Goal: Information Seeking & Learning: Learn about a topic

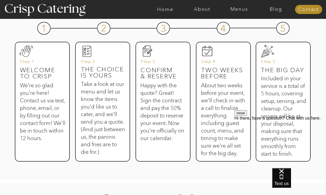
scroll to position [279, 0]
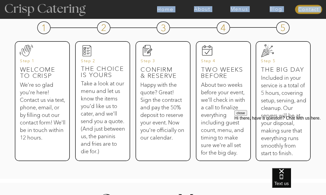
drag, startPoint x: 116, startPoint y: 7, endPoint x: 54, endPoint y: 6, distance: 61.8
click at [54, 6] on div "About Home Menus Contact Blog" at bounding box center [163, 9] width 324 height 19
click at [240, 8] on nav "Menus" at bounding box center [239, 9] width 37 height 5
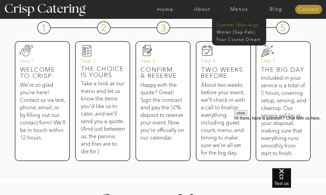
click at [236, 24] on nav "Summer (Mar-Aug)" at bounding box center [241, 24] width 48 height 5
click at [232, 25] on nav "Summer (Mar-Aug)" at bounding box center [241, 24] width 48 height 5
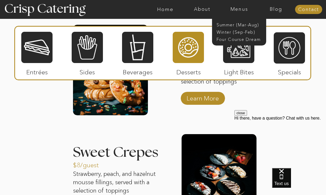
scroll to position [557, 0]
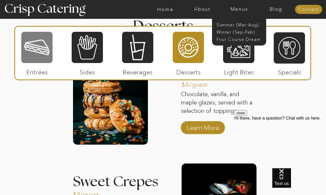
click at [30, 45] on div at bounding box center [36, 47] width 31 height 32
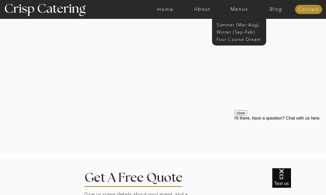
scroll to position [947, 0]
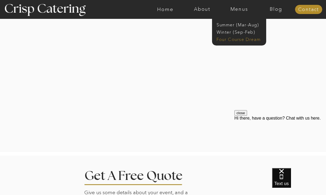
click at [229, 39] on nav "Four Course Dream" at bounding box center [241, 38] width 48 height 5
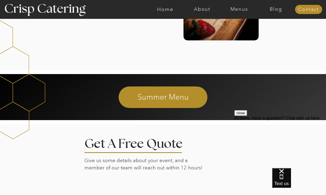
scroll to position [852, 0]
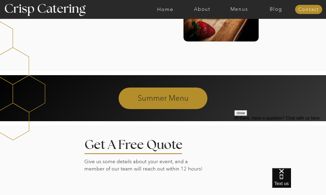
click at [149, 100] on p "Summer Menu" at bounding box center [163, 98] width 146 height 10
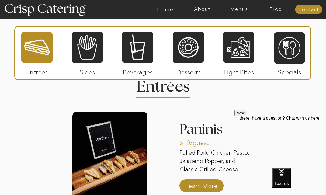
scroll to position [487, 0]
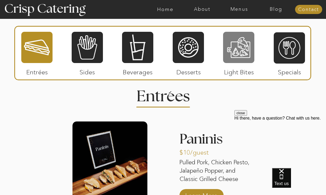
click at [243, 40] on div at bounding box center [238, 47] width 31 height 32
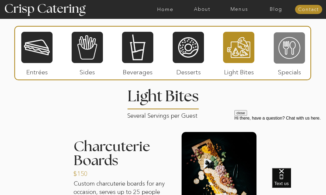
click at [294, 43] on div at bounding box center [289, 48] width 31 height 32
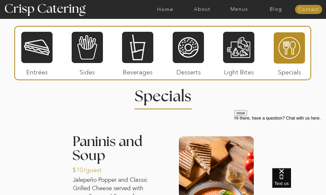
click at [223, 115] on div "About Home Menus Contact Blog About Crisp Crisp Cares Reviews faq About Home Me…" at bounding box center [163, 142] width 326 height 1258
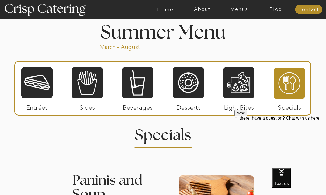
scroll to position [442, 0]
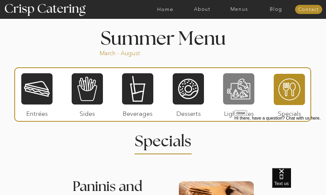
click at [242, 98] on div at bounding box center [238, 89] width 31 height 32
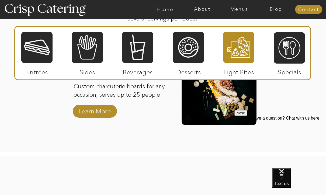
scroll to position [580, 0]
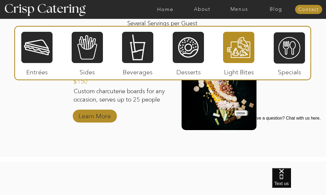
click at [105, 118] on p "Learn More" at bounding box center [95, 115] width 36 height 16
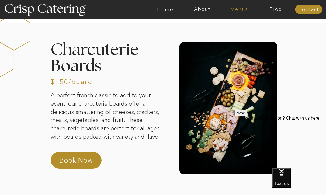
click at [238, 11] on nav "Menus" at bounding box center [239, 9] width 37 height 5
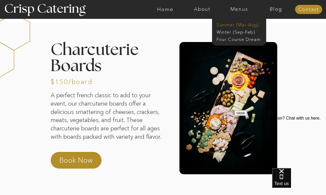
click at [233, 25] on nav "Summer (Mar-Aug)" at bounding box center [241, 24] width 48 height 5
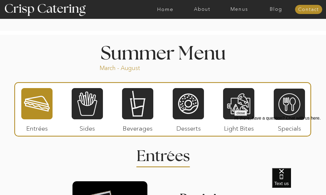
scroll to position [429, 0]
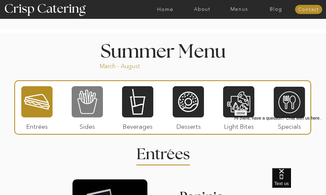
click at [92, 118] on div at bounding box center [87, 102] width 31 height 32
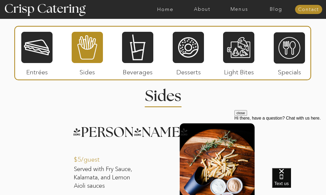
scroll to position [487, 0]
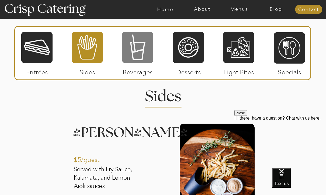
click at [138, 50] on div at bounding box center [137, 47] width 31 height 32
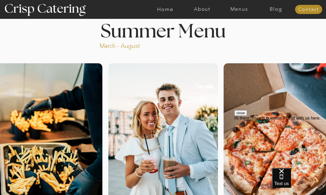
scroll to position [79, 0]
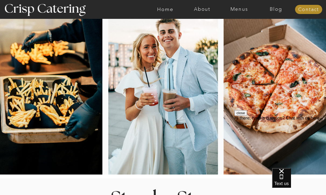
click at [232, 5] on div at bounding box center [185, 9] width 856 height 19
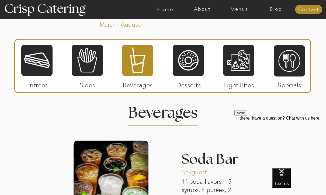
scroll to position [471, 0]
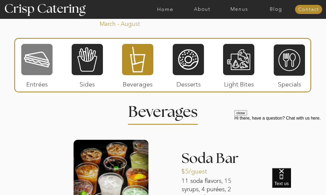
click at [40, 52] on div at bounding box center [36, 59] width 31 height 32
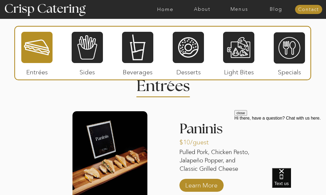
scroll to position [488, 0]
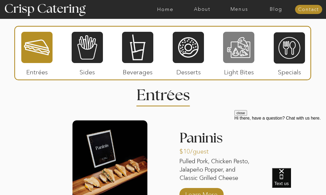
click at [226, 48] on div at bounding box center [238, 47] width 31 height 32
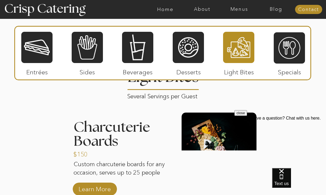
scroll to position [507, 0]
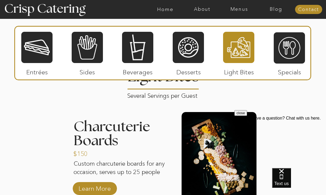
click at [184, 142] on div at bounding box center [219, 157] width 75 height 91
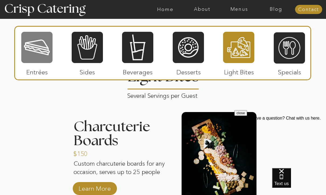
click at [33, 47] on div at bounding box center [36, 47] width 31 height 32
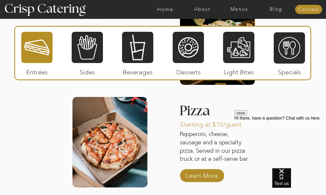
scroll to position [753, 0]
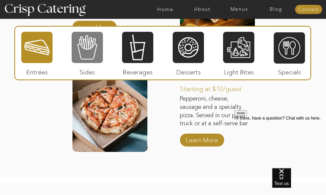
click at [82, 60] on div at bounding box center [87, 47] width 31 height 32
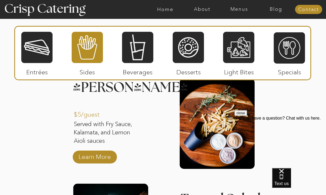
scroll to position [533, 0]
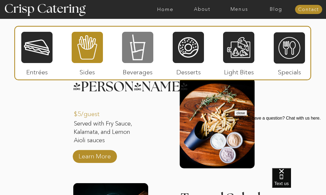
click at [136, 44] on div at bounding box center [137, 47] width 31 height 32
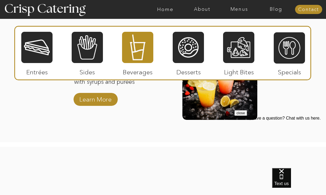
scroll to position [704, 0]
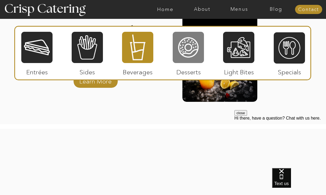
click at [198, 45] on div at bounding box center [188, 47] width 31 height 32
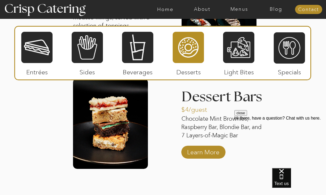
scroll to position [752, 0]
